Goal: Task Accomplishment & Management: Manage account settings

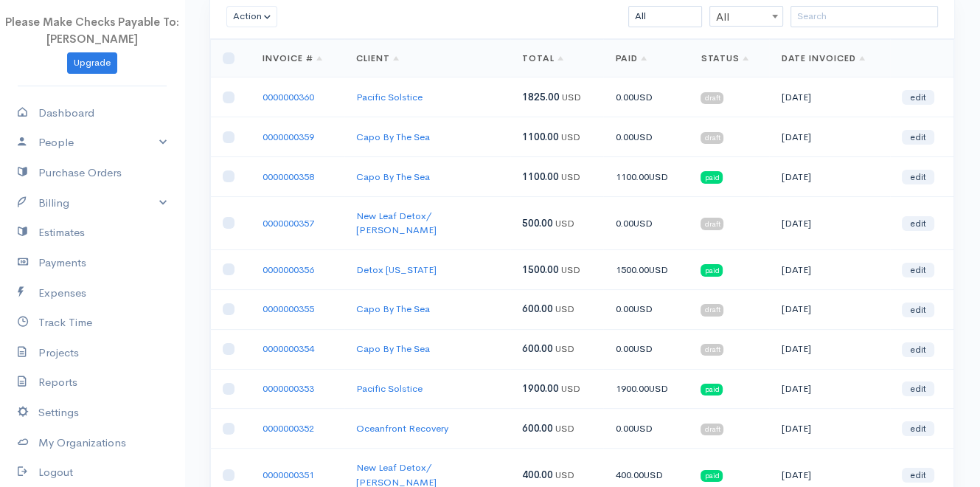
scroll to position [122, 0]
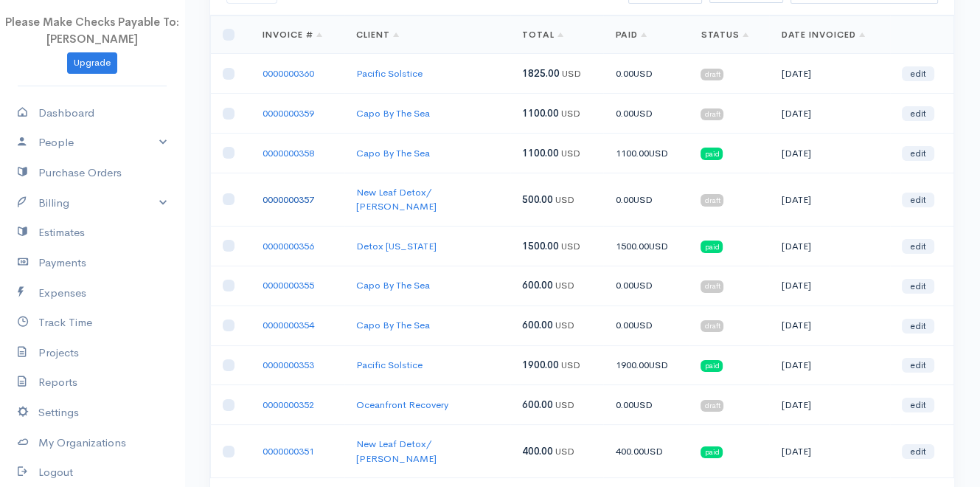
click at [280, 193] on link "0000000357" at bounding box center [288, 199] width 52 height 13
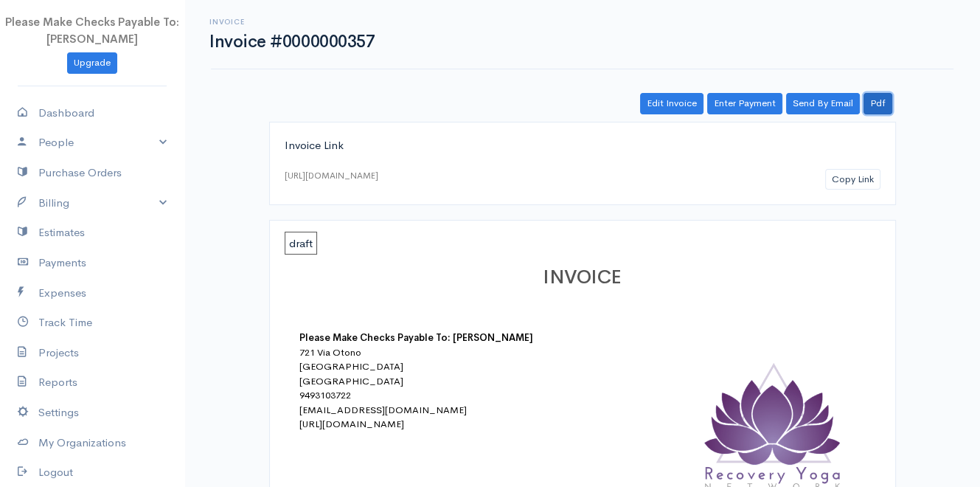
click at [877, 105] on link "Pdf" at bounding box center [877, 103] width 29 height 21
click at [883, 102] on link "Pdf" at bounding box center [877, 103] width 29 height 21
click at [665, 108] on link "Edit Invoice" at bounding box center [671, 103] width 63 height 21
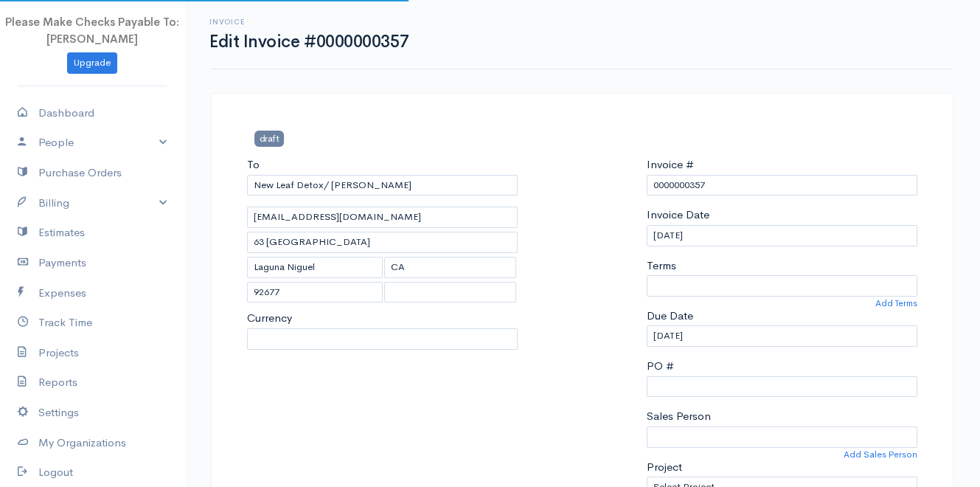
select select "[GEOGRAPHIC_DATA]"
select select "USD"
select select "0"
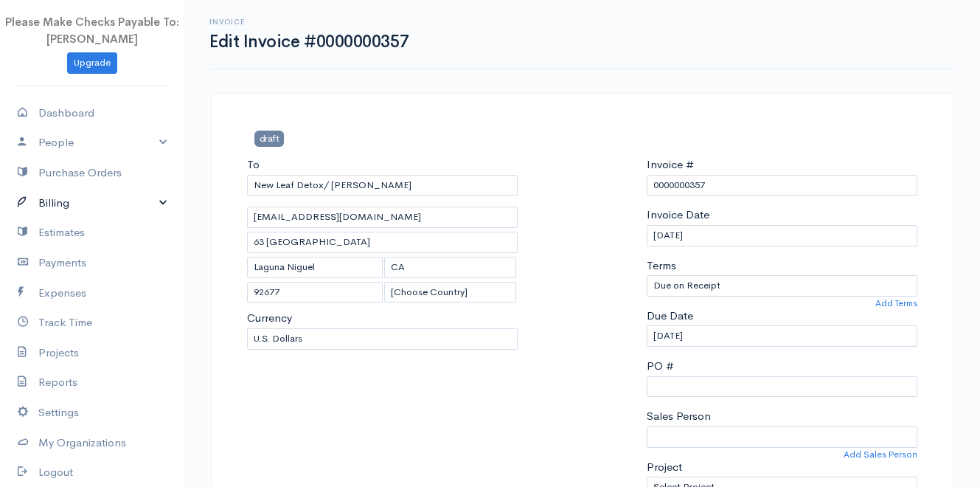
click at [66, 199] on link "Billing" at bounding box center [92, 203] width 184 height 30
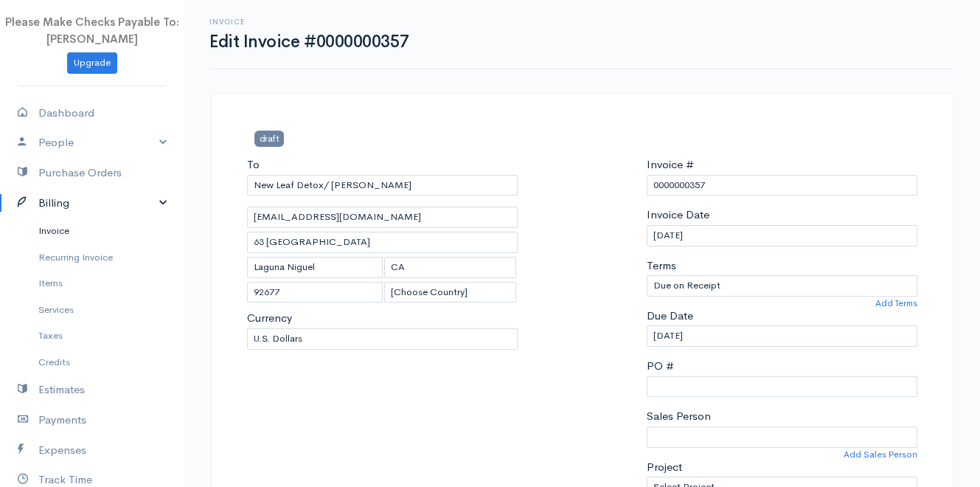
click at [69, 232] on link "Invoice" at bounding box center [92, 230] width 184 height 27
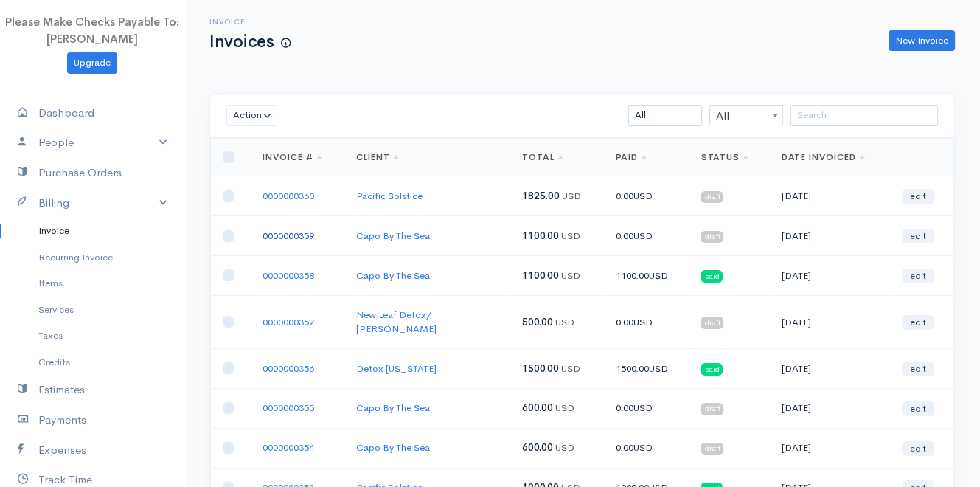
click at [279, 237] on link "0000000359" at bounding box center [288, 235] width 52 height 13
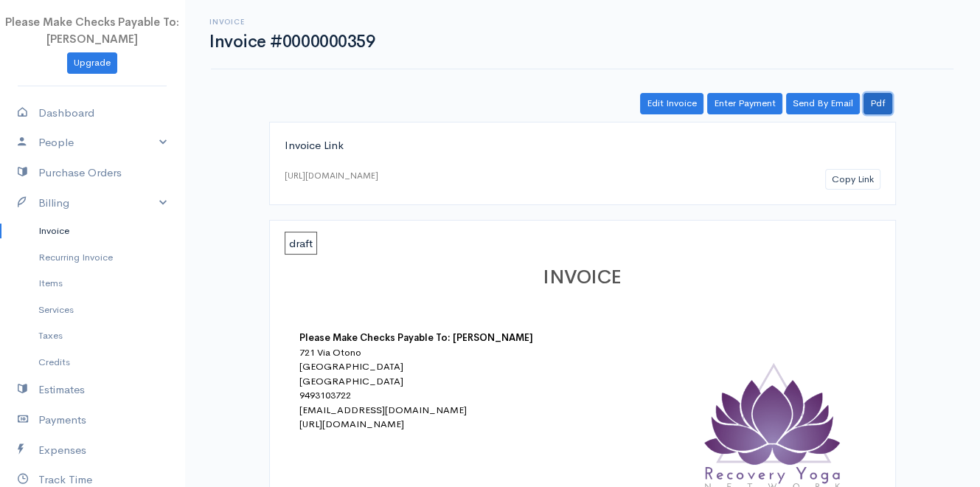
click at [876, 105] on link "Pdf" at bounding box center [877, 103] width 29 height 21
click at [51, 195] on link "Billing" at bounding box center [92, 203] width 184 height 30
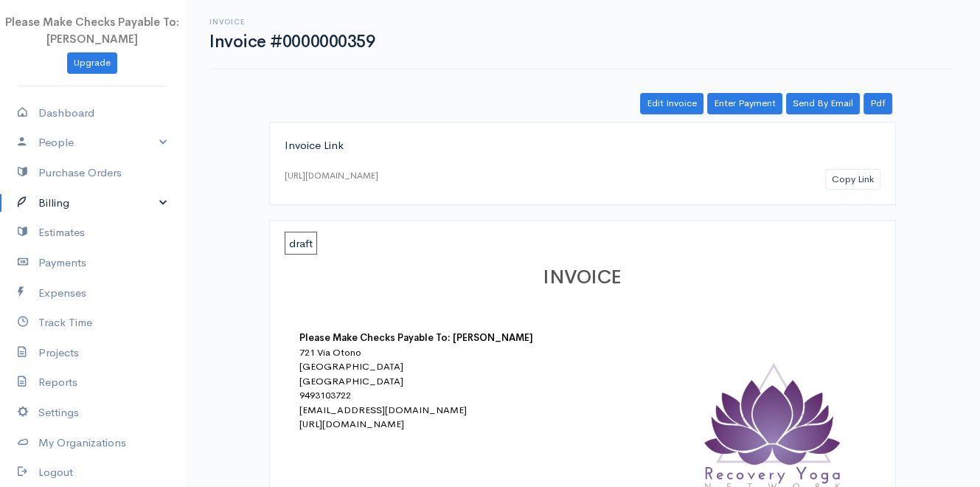
click at [51, 200] on link "Billing" at bounding box center [92, 203] width 184 height 30
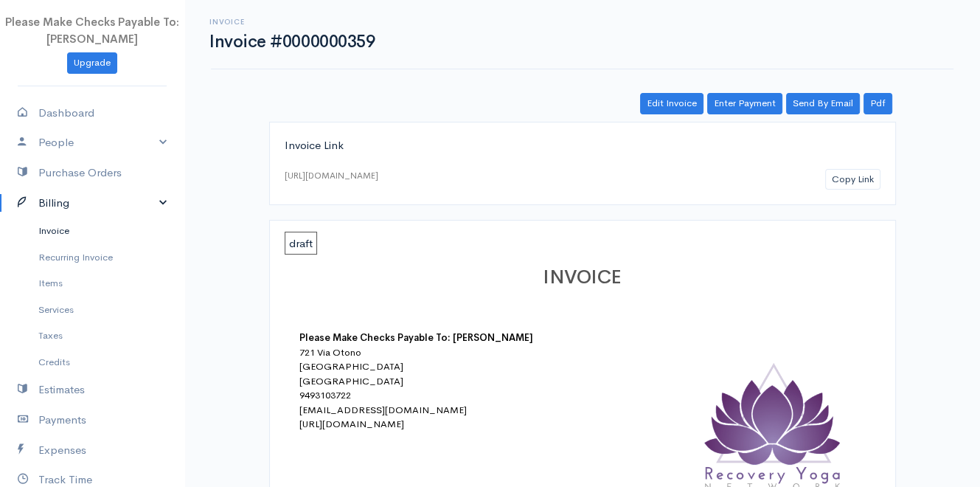
click at [55, 231] on link "Invoice" at bounding box center [92, 230] width 184 height 27
